Goal: Use online tool/utility: Utilize a website feature to perform a specific function

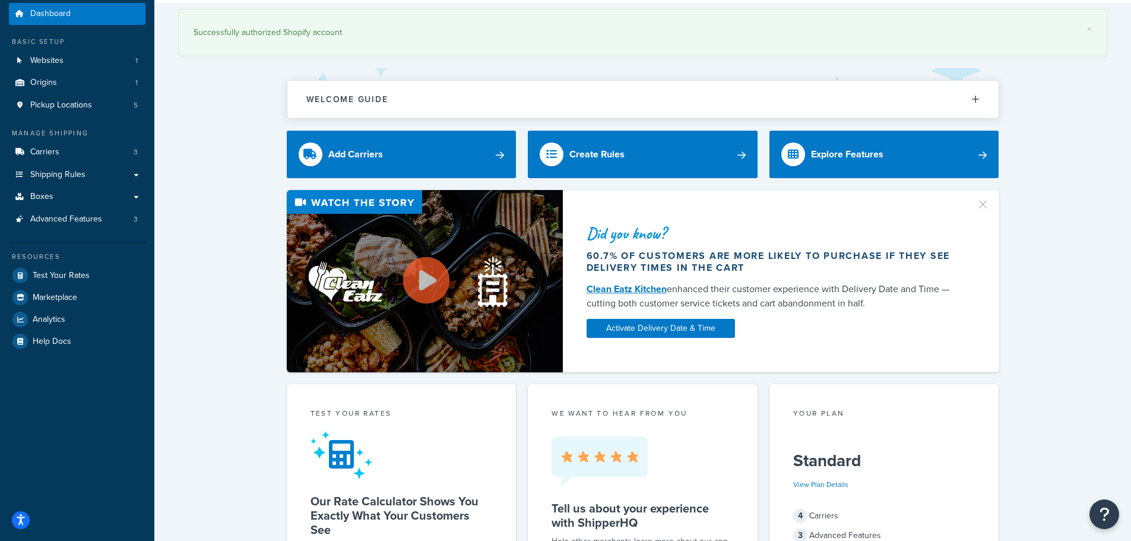
scroll to position [59, 0]
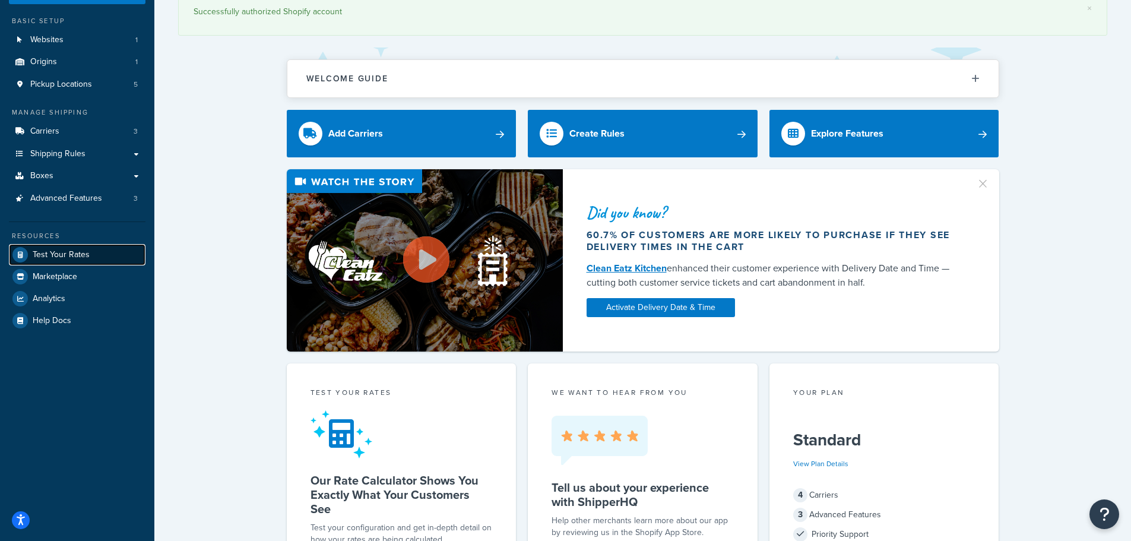
click at [87, 253] on span "Test Your Rates" at bounding box center [61, 255] width 57 height 10
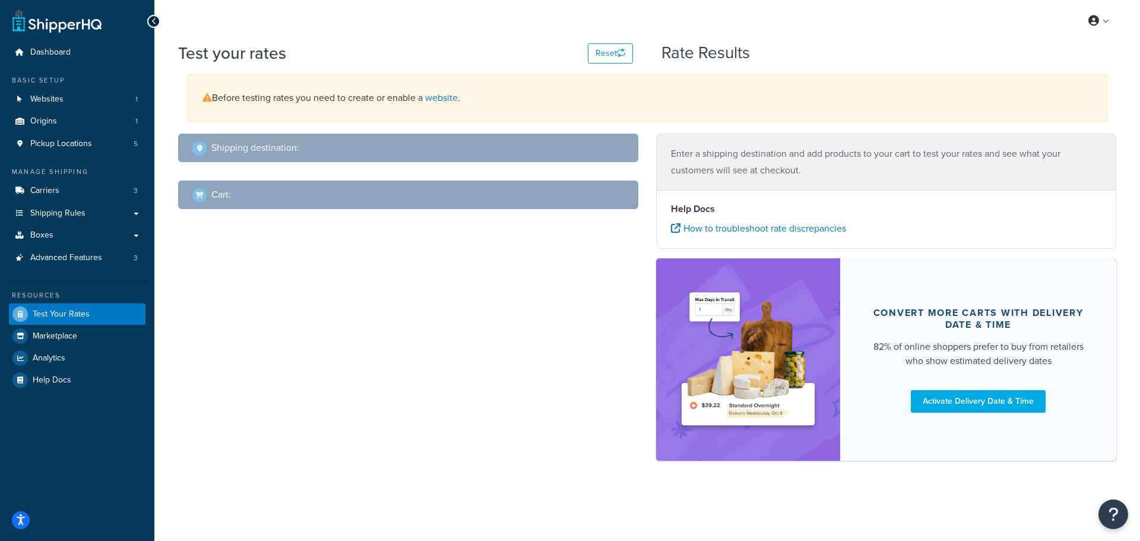
select select "[GEOGRAPHIC_DATA]"
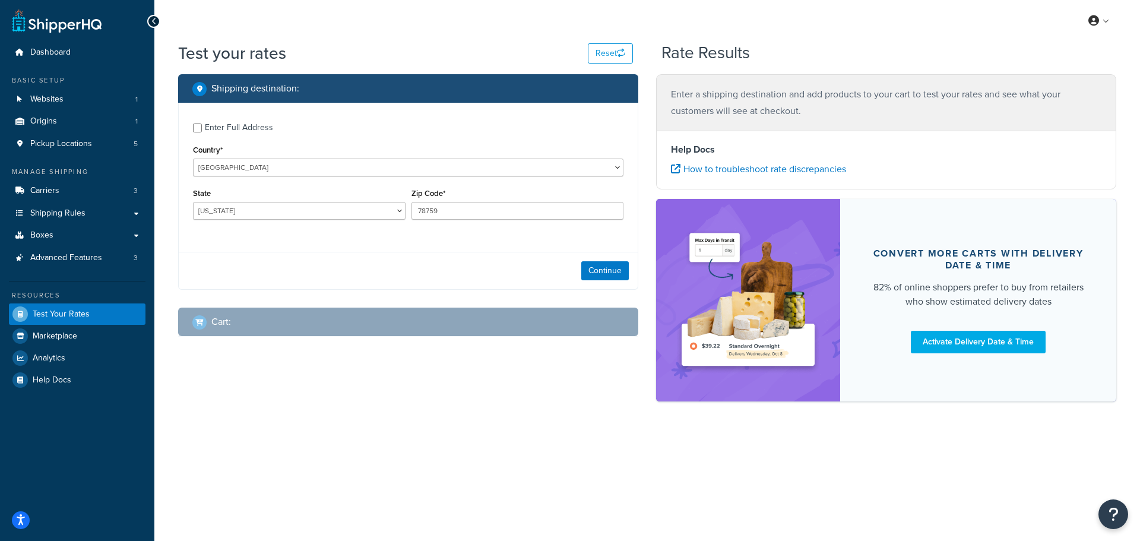
click at [266, 124] on div "Enter Full Address" at bounding box center [239, 127] width 68 height 17
click at [202, 124] on input "Enter Full Address" at bounding box center [197, 127] width 9 height 9
checkbox input "true"
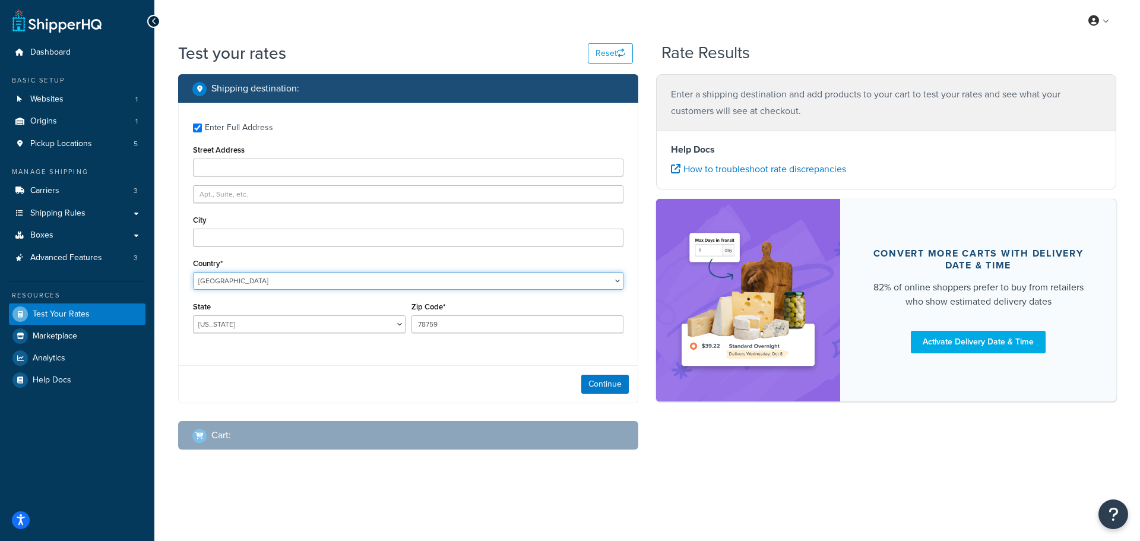
click at [342, 277] on select "[GEOGRAPHIC_DATA] [GEOGRAPHIC_DATA] [GEOGRAPHIC_DATA] [GEOGRAPHIC_DATA] [GEOGRA…" at bounding box center [408, 281] width 430 height 18
select select "IE"
click at [193, 272] on select "[GEOGRAPHIC_DATA] [GEOGRAPHIC_DATA] [GEOGRAPHIC_DATA] [GEOGRAPHIC_DATA] [GEOGRA…" at bounding box center [408, 281] width 430 height 18
click at [367, 367] on div "Continue" at bounding box center [408, 384] width 459 height 37
click at [310, 160] on input "Street Address" at bounding box center [408, 168] width 430 height 18
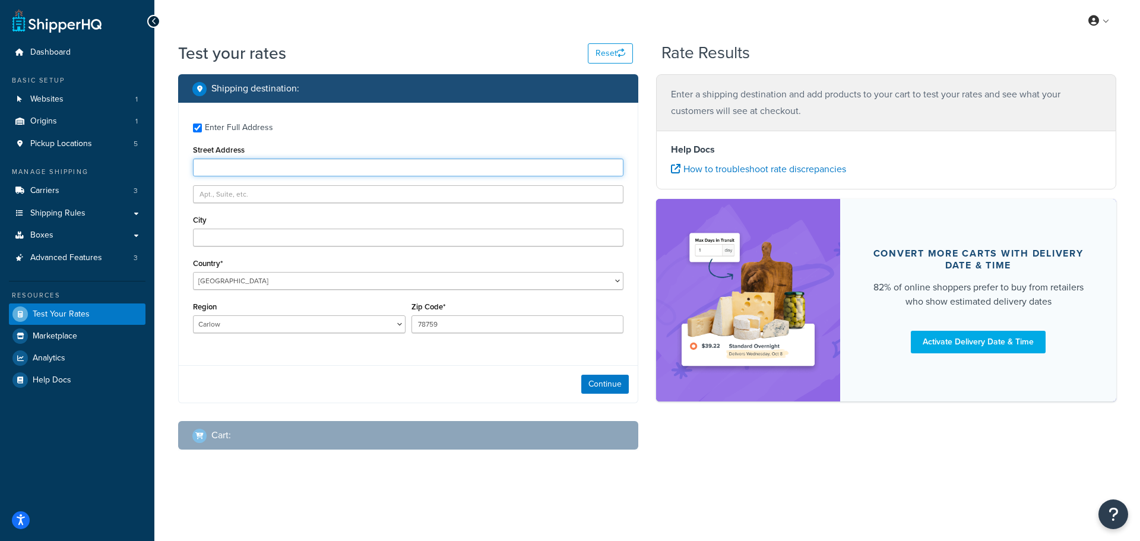
paste input "56 Flowerhill"
type input "56 Flowerhill"
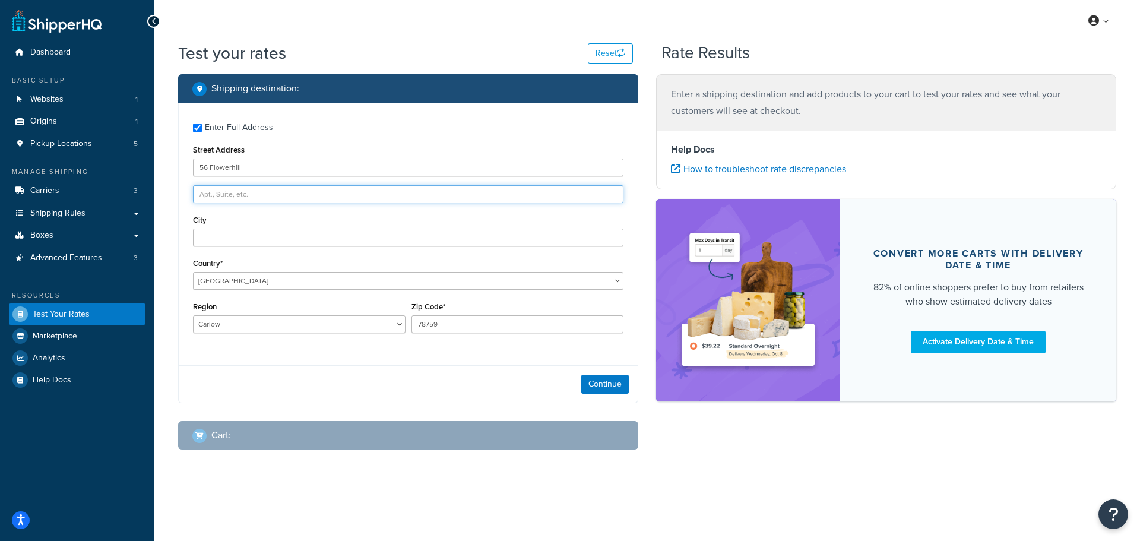
click at [259, 197] on input "text" at bounding box center [408, 194] width 430 height 18
paste input "[GEOGRAPHIC_DATA]"
type input "[GEOGRAPHIC_DATA]"
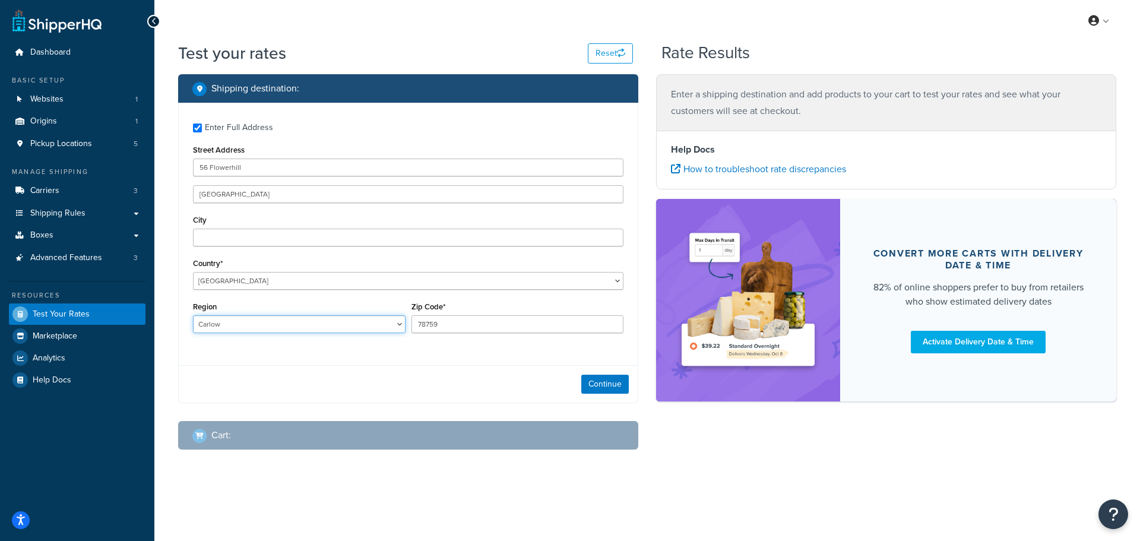
click at [300, 324] on select "Carlow Cavan [GEOGRAPHIC_DATA] [GEOGRAPHIC_DATA] [GEOGRAPHIC_DATA] [GEOGRAPHIC_…" at bounding box center [299, 324] width 213 height 18
select select "C"
click at [193, 316] on select "Carlow Cavan [GEOGRAPHIC_DATA] [GEOGRAPHIC_DATA] [GEOGRAPHIC_DATA] [GEOGRAPHIC_…" at bounding box center [299, 324] width 213 height 18
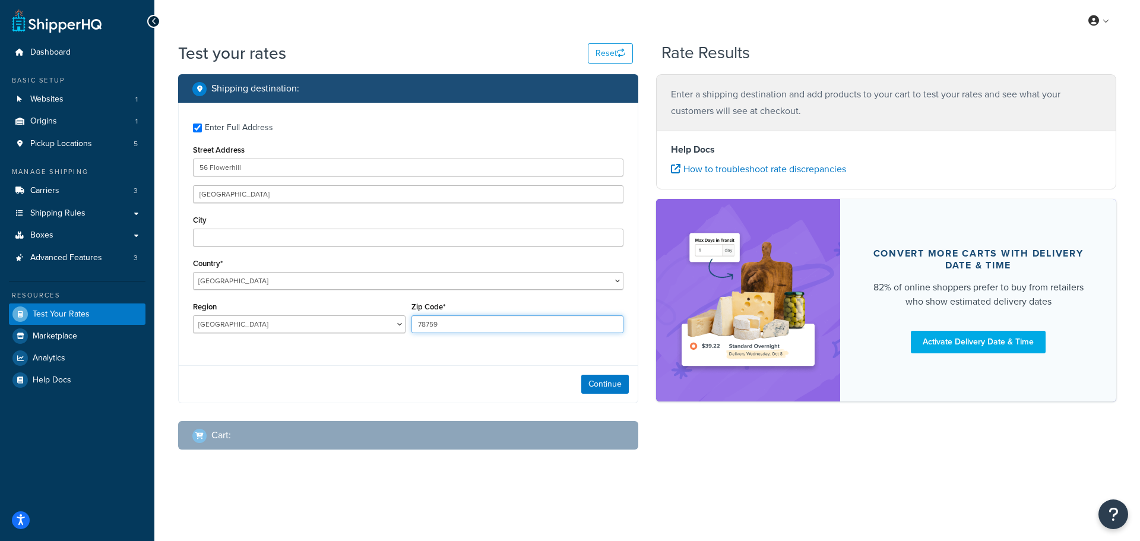
click at [464, 331] on input "78759" at bounding box center [517, 324] width 213 height 18
paste input "P24 KH26"
type input "P24 KH26"
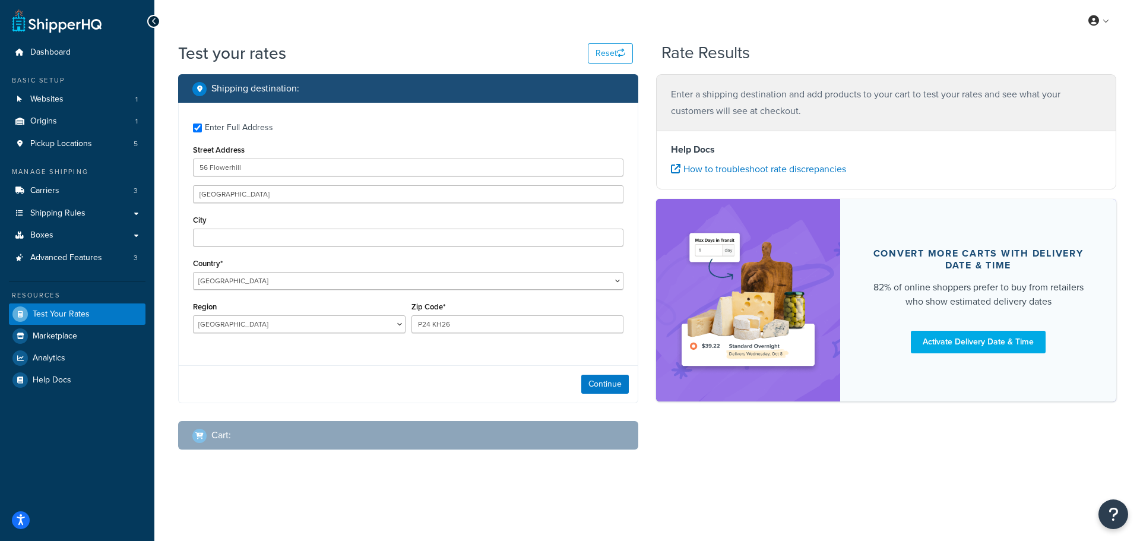
click at [458, 401] on div "Continue" at bounding box center [408, 383] width 459 height 37
click at [344, 325] on select "Carlow Cavan [GEOGRAPHIC_DATA] [GEOGRAPHIC_DATA] [GEOGRAPHIC_DATA] [GEOGRAPHIC_…" at bounding box center [299, 324] width 213 height 18
click at [340, 389] on div "Continue" at bounding box center [408, 383] width 459 height 37
click at [610, 382] on button "Continue" at bounding box center [604, 384] width 47 height 19
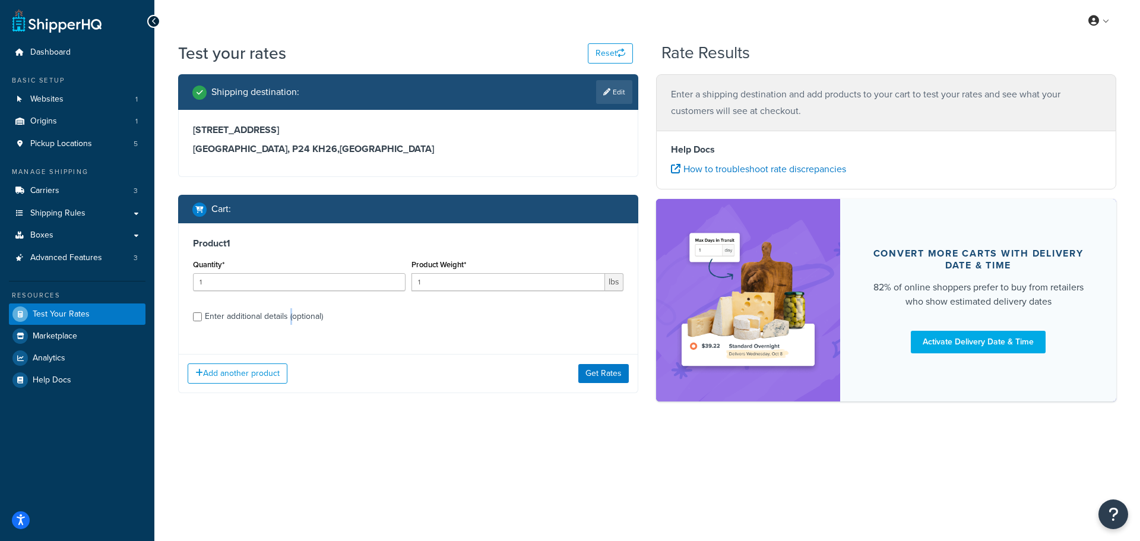
click at [291, 319] on div "Enter additional details (optional)" at bounding box center [264, 316] width 118 height 17
click at [305, 308] on div "Enter additional details (optional)" at bounding box center [264, 316] width 118 height 17
click at [202, 312] on input "Enter additional details (optional)" at bounding box center [197, 316] width 9 height 9
checkbox input "true"
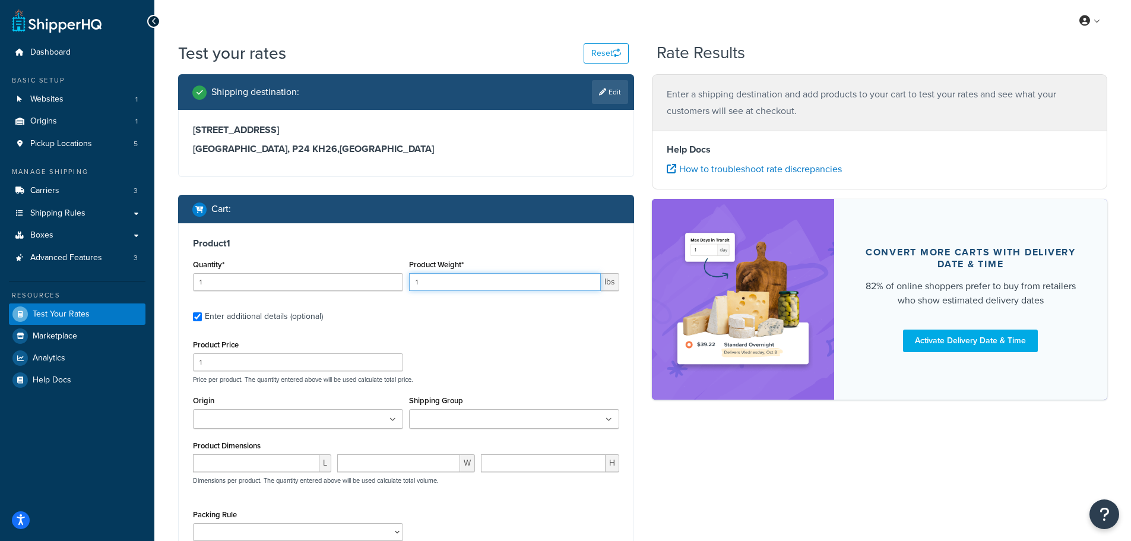
click at [443, 275] on input "1" at bounding box center [505, 282] width 192 height 18
click at [443, 274] on input "1" at bounding box center [505, 282] width 192 height 18
type input "4"
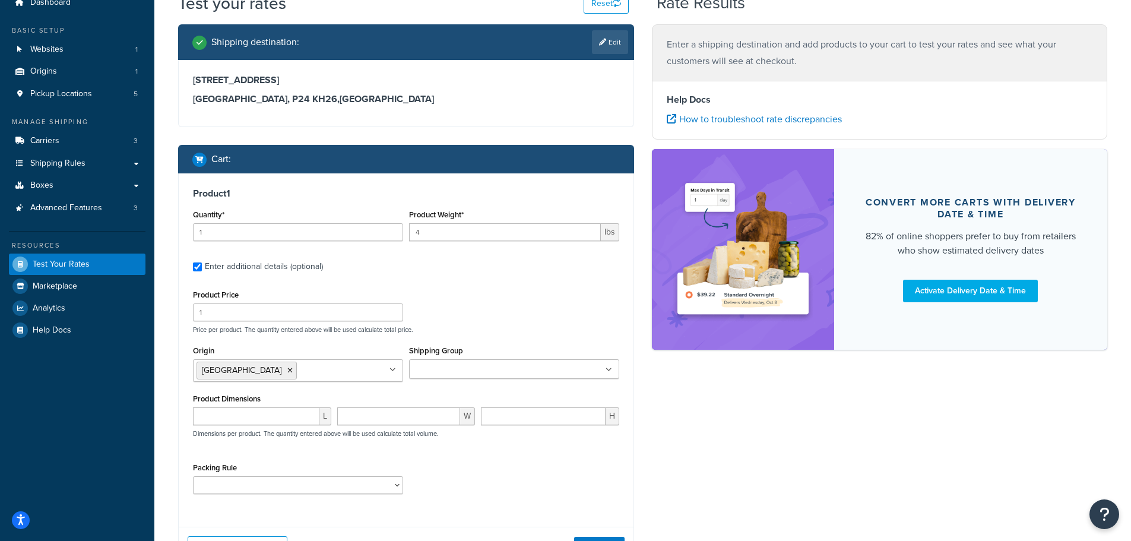
scroll to position [119, 0]
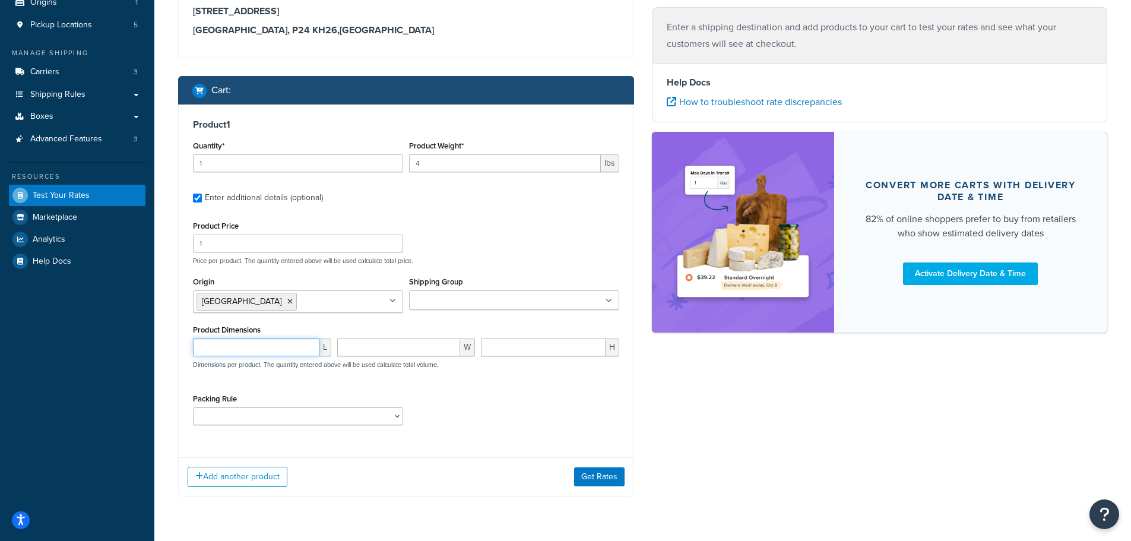
click at [264, 348] on input "number" at bounding box center [256, 347] width 126 height 18
type input "5"
type input "41"
click at [421, 458] on div "Product 1 Quantity* 1 Product Weight* 4 lbs Enter additional details (optional)…" at bounding box center [406, 300] width 456 height 392
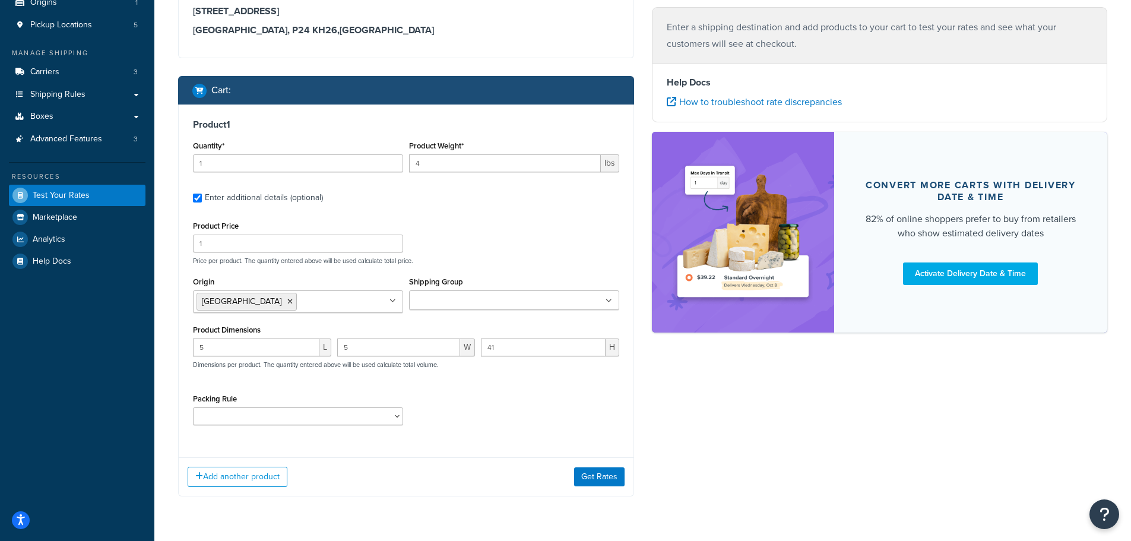
drag, startPoint x: 606, startPoint y: 467, endPoint x: 620, endPoint y: 467, distance: 13.7
click at [606, 467] on div "Add another product Get Rates" at bounding box center [406, 476] width 455 height 39
click at [607, 473] on button "Get Rates" at bounding box center [599, 476] width 50 height 19
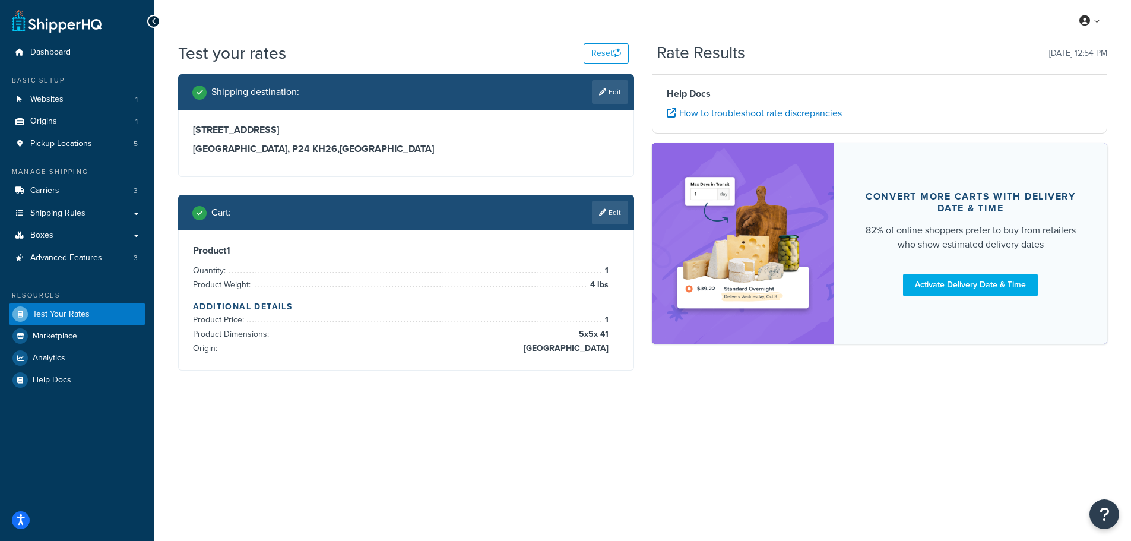
scroll to position [0, 0]
